Goal: Task Accomplishment & Management: Manage account settings

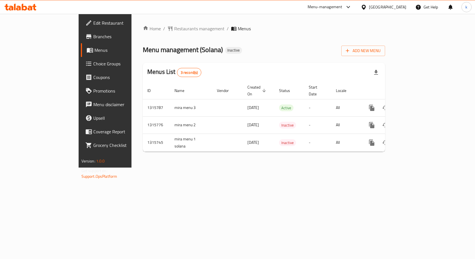
click at [93, 22] on span "Edit Restaurant" at bounding box center [123, 22] width 60 height 7
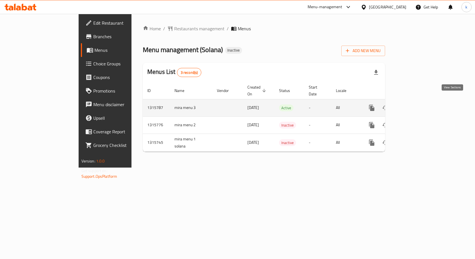
click at [419, 101] on link "enhanced table" at bounding box center [412, 108] width 14 height 14
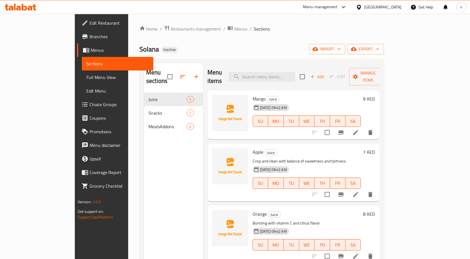
click at [82, 68] on link "Sections" at bounding box center [117, 64] width 71 height 14
click at [82, 70] on link "Full Menu View" at bounding box center [117, 77] width 71 height 14
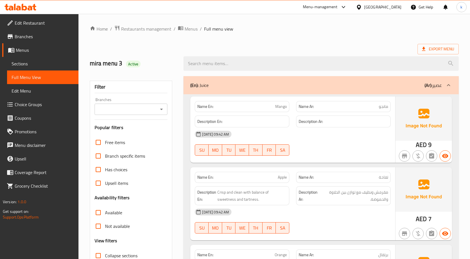
scroll to position [141, 0]
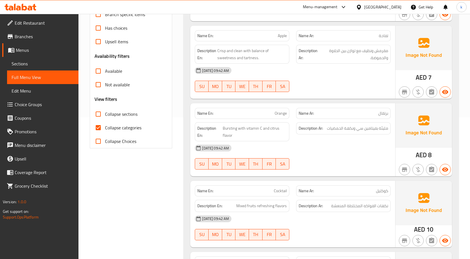
click at [100, 129] on input "Collapse categories" at bounding box center [99, 128] width 14 height 14
checkbox input "false"
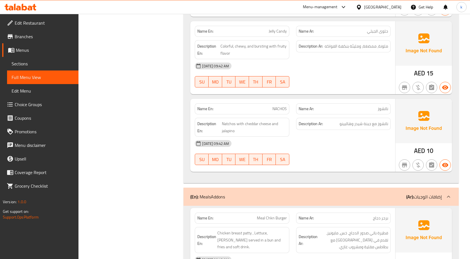
scroll to position [989, 0]
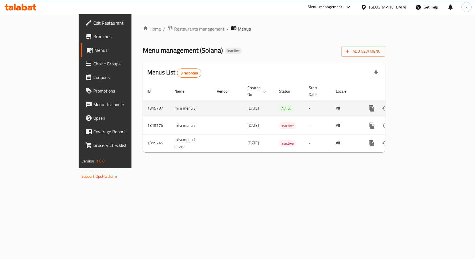
click at [170, 102] on td "mira menu 3" at bounding box center [191, 107] width 42 height 17
copy td "mira menu 3"
click at [402, 105] on icon "enhanced table" at bounding box center [398, 108] width 7 height 7
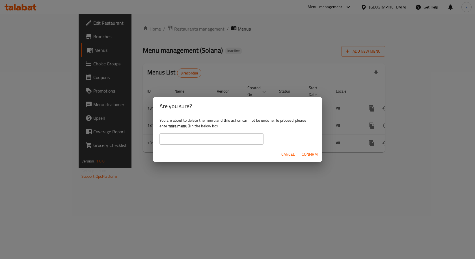
click at [199, 140] on input "text" at bounding box center [211, 138] width 104 height 11
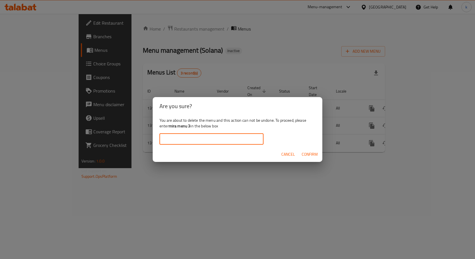
paste input "mira menu 3"
click at [316, 153] on span "Confirm" at bounding box center [309, 154] width 16 height 7
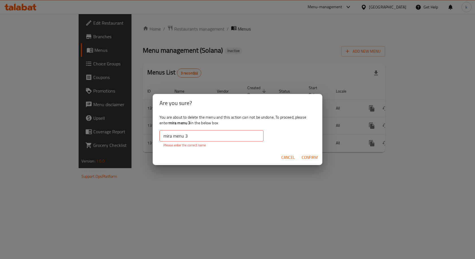
click at [245, 135] on input "mira menu 3" at bounding box center [211, 135] width 104 height 11
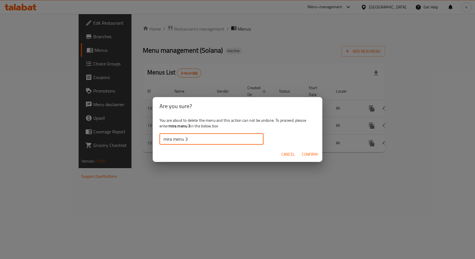
click at [311, 156] on span "Confirm" at bounding box center [309, 154] width 16 height 7
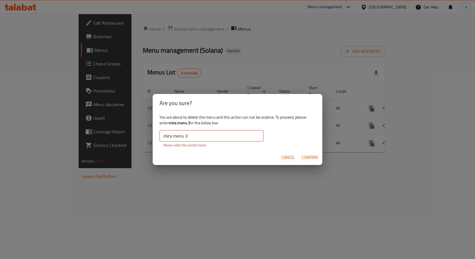
click at [160, 136] on input "mira menu 3" at bounding box center [211, 135] width 104 height 11
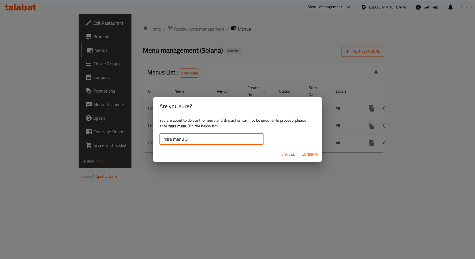
click at [311, 152] on span "Confirm" at bounding box center [309, 154] width 16 height 7
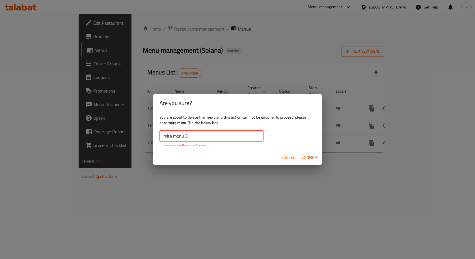
click at [201, 137] on input "mira menu 3" at bounding box center [211, 135] width 104 height 11
click at [165, 140] on input "mira menu 3" at bounding box center [211, 135] width 104 height 11
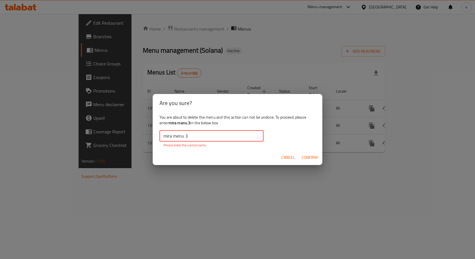
drag, startPoint x: 163, startPoint y: 139, endPoint x: 135, endPoint y: 156, distance: 32.3
click at [135, 156] on div "Are you sure? You are about to delete the menu and this action can not be undon…" at bounding box center [237, 129] width 475 height 259
drag, startPoint x: 162, startPoint y: 136, endPoint x: 227, endPoint y: 140, distance: 65.3
click at [227, 140] on input "mira menu 3" at bounding box center [211, 135] width 104 height 11
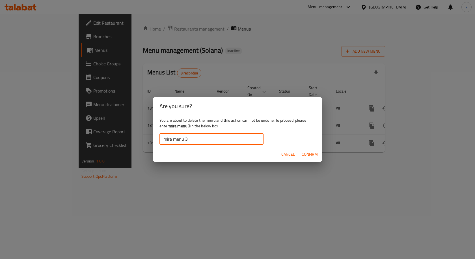
click at [319, 157] on button "Confirm" at bounding box center [309, 154] width 21 height 10
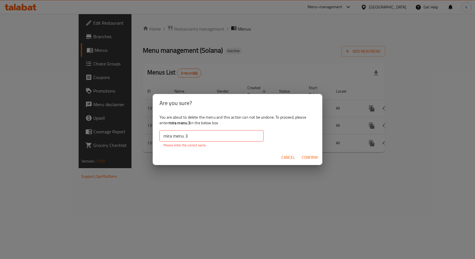
click at [217, 136] on input "mira menu 3" at bounding box center [211, 135] width 104 height 11
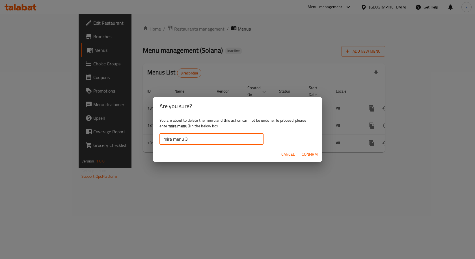
type input "mira menu 3"
click at [311, 157] on span "Confirm" at bounding box center [309, 154] width 16 height 7
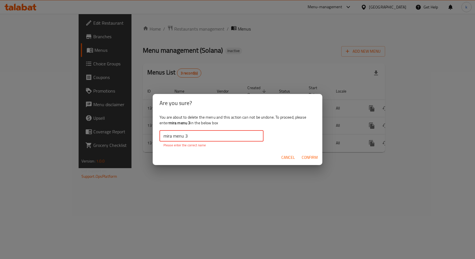
click at [222, 132] on input "mira menu 3" at bounding box center [211, 135] width 104 height 11
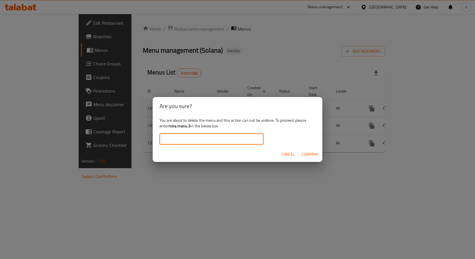
click at [304, 154] on span "Confirm" at bounding box center [309, 154] width 16 height 7
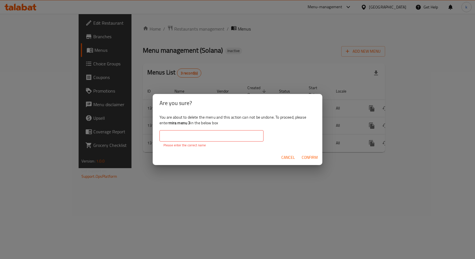
click at [304, 154] on span "Confirm" at bounding box center [309, 157] width 16 height 7
click at [284, 157] on span "Cancel" at bounding box center [288, 157] width 14 height 7
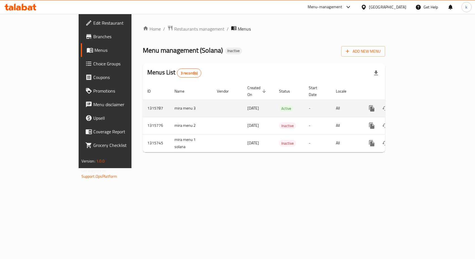
click at [401, 106] on icon "enhanced table" at bounding box center [399, 108] width 4 height 5
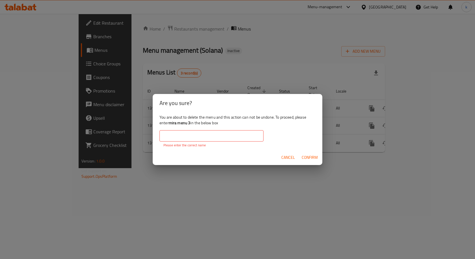
click at [215, 131] on input "text" at bounding box center [211, 135] width 104 height 11
click at [284, 157] on span "Cancel" at bounding box center [288, 157] width 14 height 7
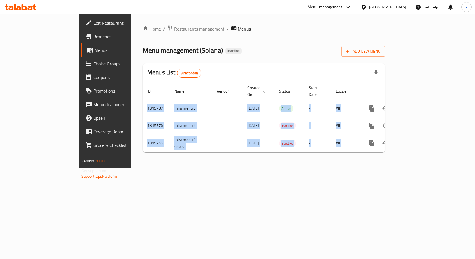
click at [284, 157] on div "Home / Restaurants management / Menus Menu management ( Solana ) Inactive Add N…" at bounding box center [263, 91] width 265 height 154
click at [405, 120] on button "enhanced table" at bounding box center [399, 126] width 14 height 14
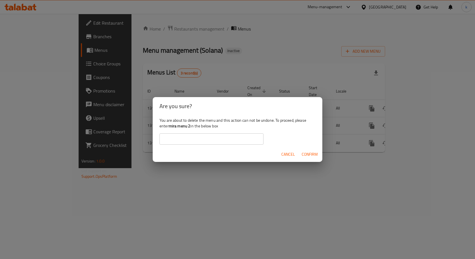
click at [193, 203] on div "Are you sure? You are about to delete the menu and this action can not be undon…" at bounding box center [237, 129] width 475 height 259
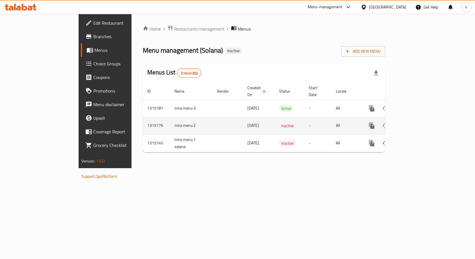
click at [170, 119] on td "mira menu 2" at bounding box center [191, 125] width 42 height 17
copy td "mira menu 2"
click at [402, 122] on icon "enhanced table" at bounding box center [398, 125] width 7 height 7
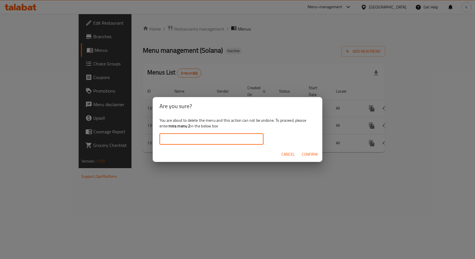
click at [245, 136] on input "text" at bounding box center [211, 138] width 104 height 11
paste input "mira menu 2"
type input "mira menu 2"
click at [306, 158] on button "Confirm" at bounding box center [309, 154] width 21 height 10
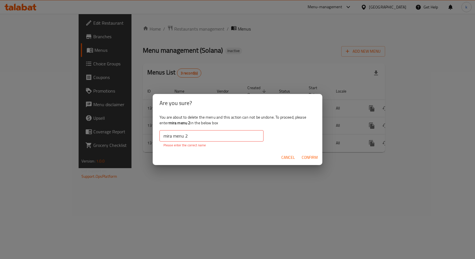
click at [314, 154] on span "Confirm" at bounding box center [309, 157] width 16 height 7
click at [291, 159] on span "Cancel" at bounding box center [288, 157] width 14 height 7
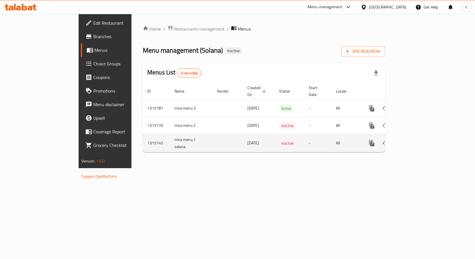
click at [170, 134] on td "mira menu 1 solana" at bounding box center [191, 143] width 42 height 18
copy td "mira menu 1 solana"
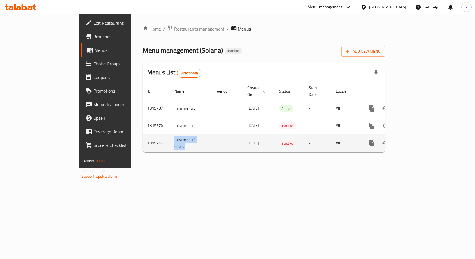
click at [405, 136] on button "enhanced table" at bounding box center [399, 143] width 14 height 14
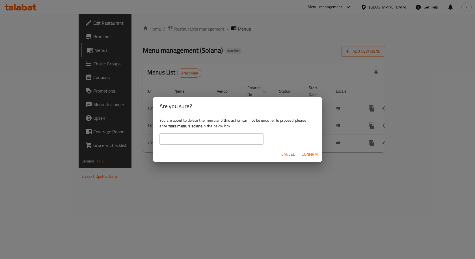
click at [204, 140] on input "text" at bounding box center [211, 138] width 104 height 11
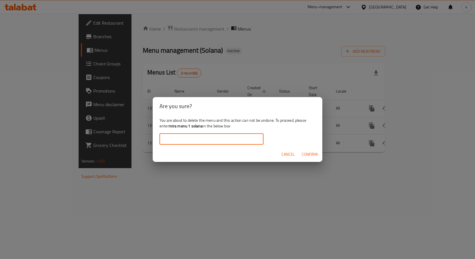
paste input "mira menu 1 solana"
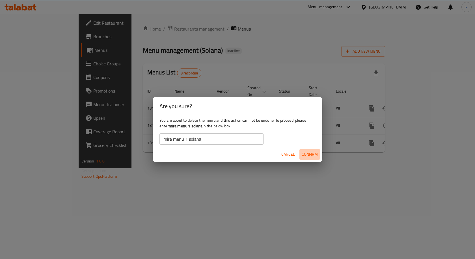
click at [306, 156] on span "Confirm" at bounding box center [309, 154] width 16 height 7
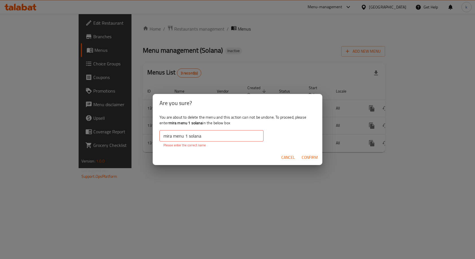
click at [213, 135] on input "mira menu 1 solana" at bounding box center [211, 135] width 104 height 11
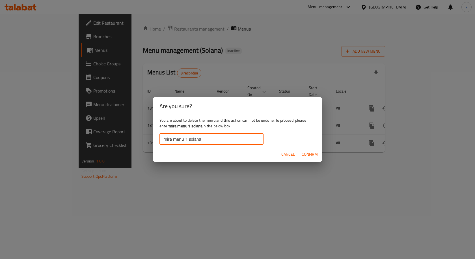
type input "mira menu 1 solana"
click at [315, 155] on span "Confirm" at bounding box center [309, 154] width 16 height 7
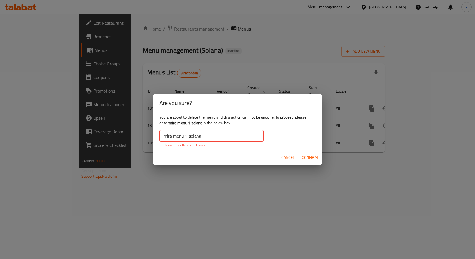
click at [283, 190] on div "Are you sure? You are about to delete the menu and this action can not be undon…" at bounding box center [237, 129] width 475 height 259
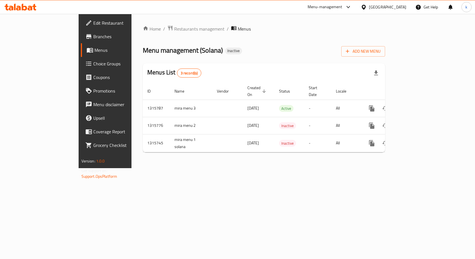
click at [286, 160] on div "Home / Restaurants management / Menus Menu management ( Solana ) Inactive Add N…" at bounding box center [263, 91] width 265 height 154
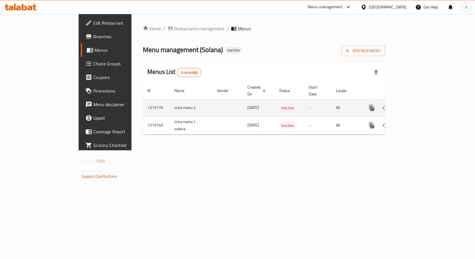
click at [170, 100] on td "mira menu 2" at bounding box center [191, 107] width 42 height 17
copy td "mira menu 2"
click at [402, 104] on icon "enhanced table" at bounding box center [398, 107] width 7 height 7
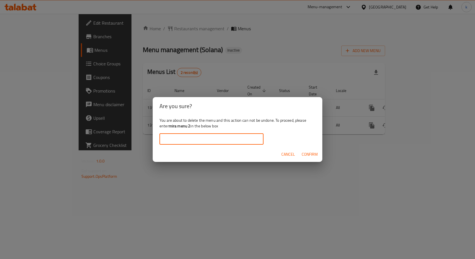
click at [224, 143] on input "text" at bounding box center [211, 138] width 104 height 11
paste input "mira menu 2"
type input "mira menu 2"
click at [310, 157] on span "Confirm" at bounding box center [309, 154] width 16 height 7
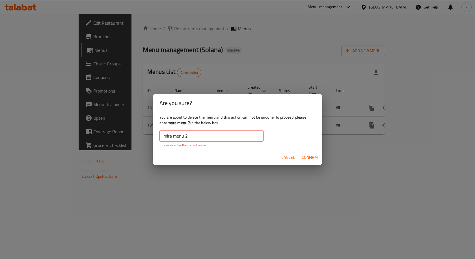
click at [284, 160] on span "Cancel" at bounding box center [288, 157] width 14 height 7
